Goal: Find specific page/section: Find specific page/section

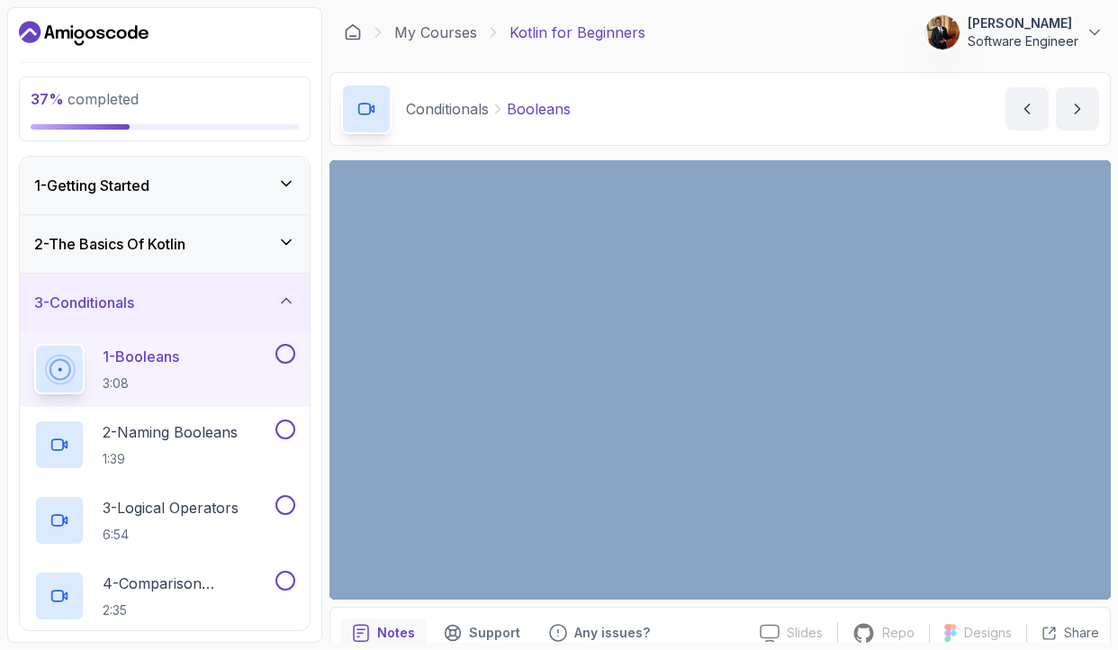
scroll to position [561, 0]
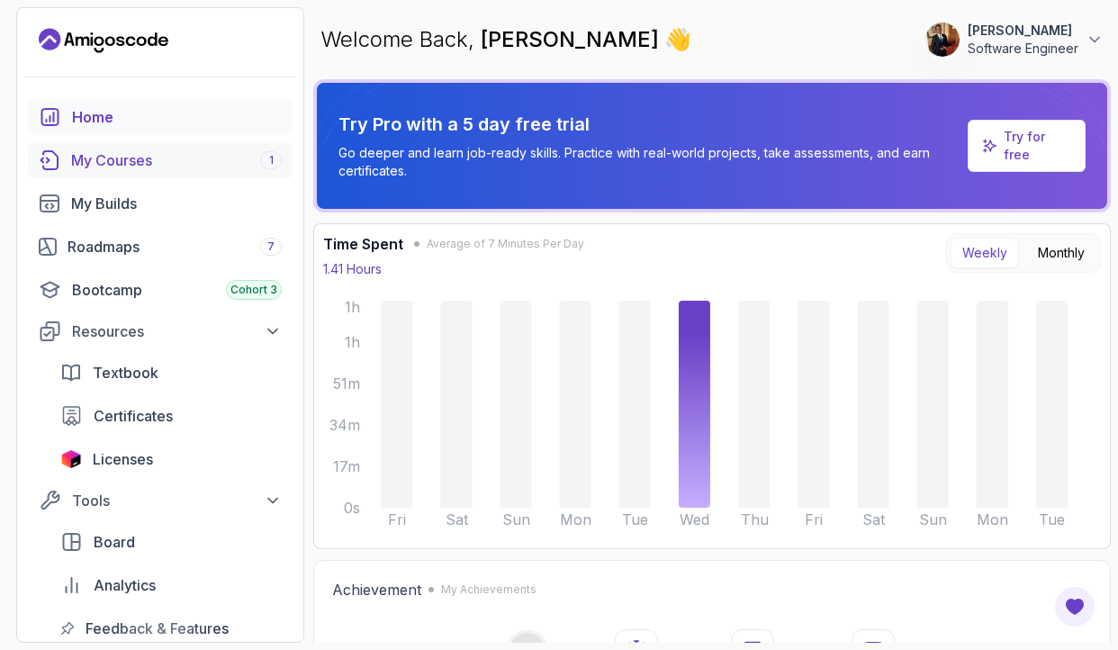
click at [97, 166] on div "My Courses 1" at bounding box center [176, 160] width 211 height 22
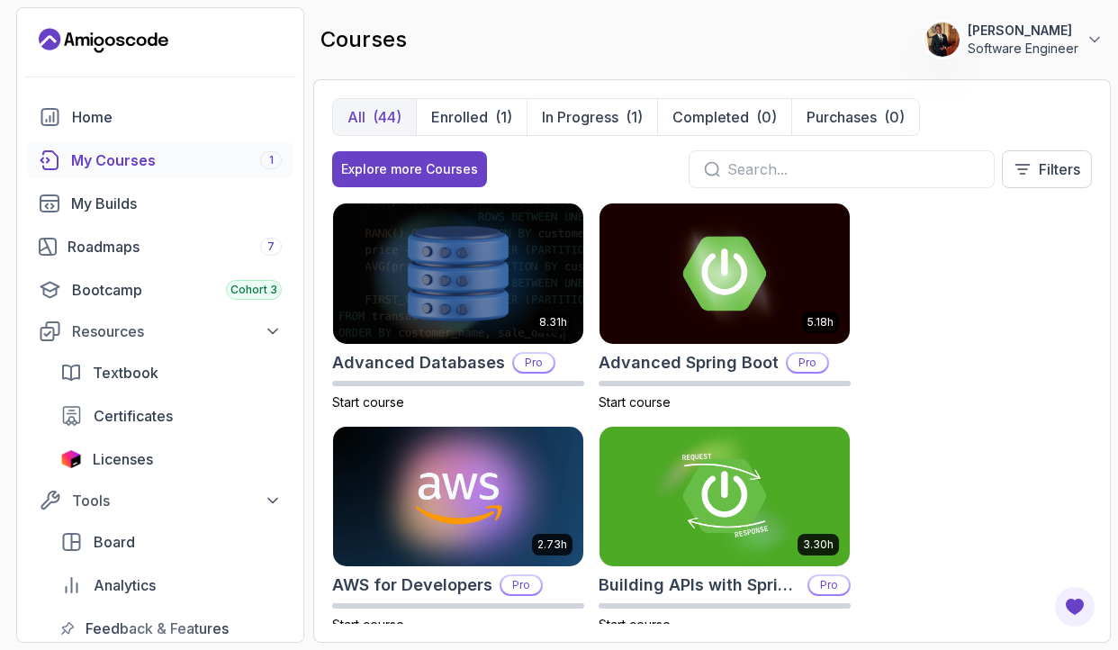
click at [846, 165] on input "text" at bounding box center [853, 169] width 252 height 22
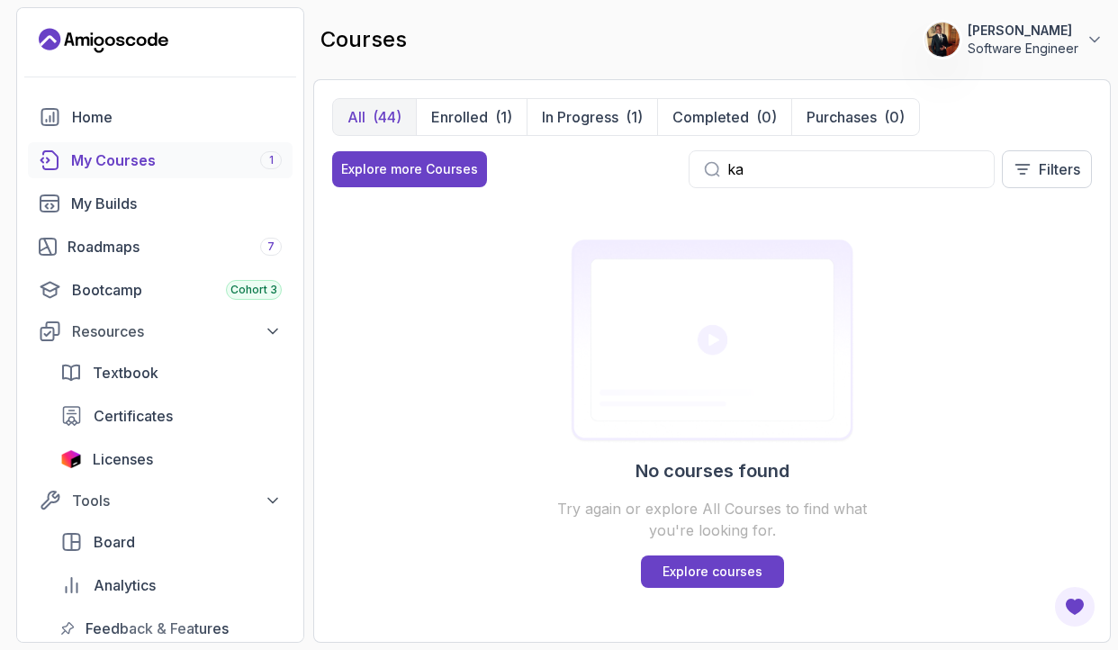
type input "k"
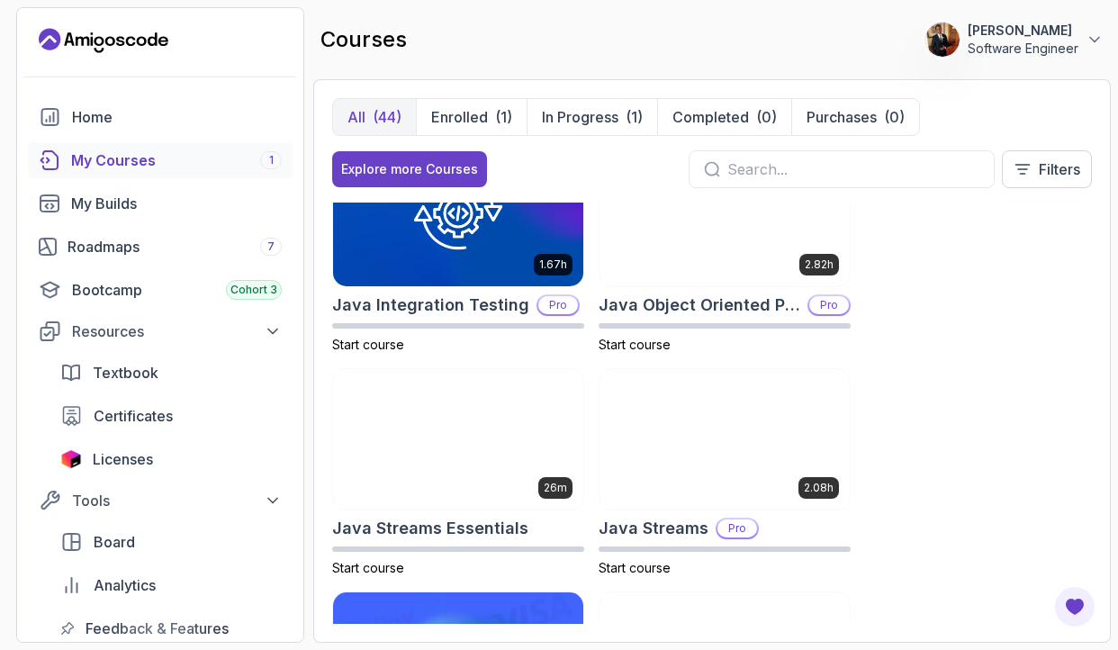
scroll to position [2211, 0]
